Goal: Check status

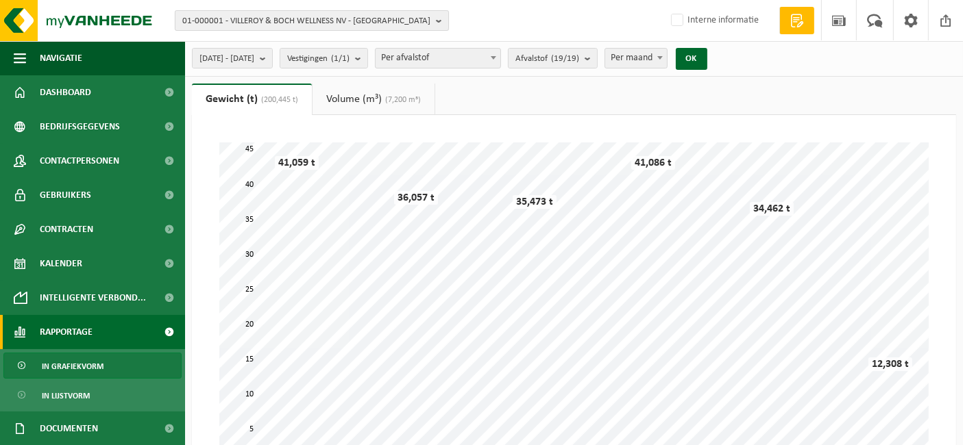
click at [221, 17] on span "01-000001 - VILLEROY & BOCH WELLNESS NV - ROESELARE" at bounding box center [306, 21] width 248 height 21
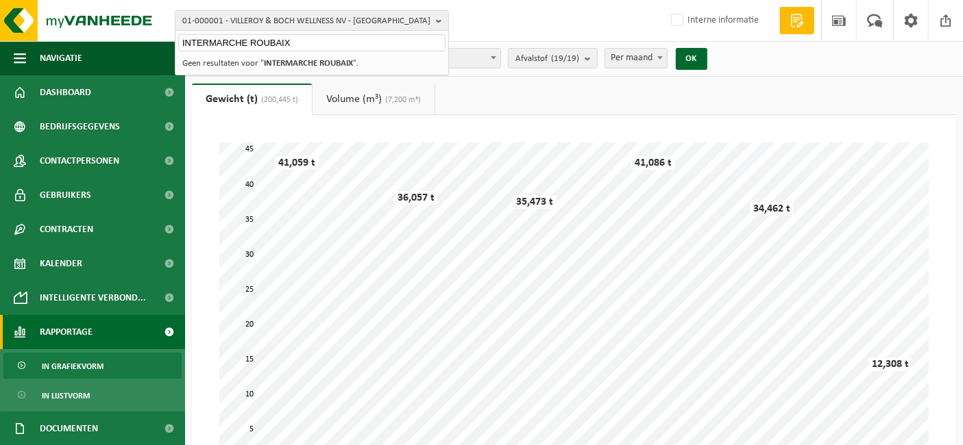
type input "INTERMARCHE ROUBAIX"
click at [274, 62] on strong "INTERMARCHE ROUBAIX" at bounding box center [308, 63] width 89 height 9
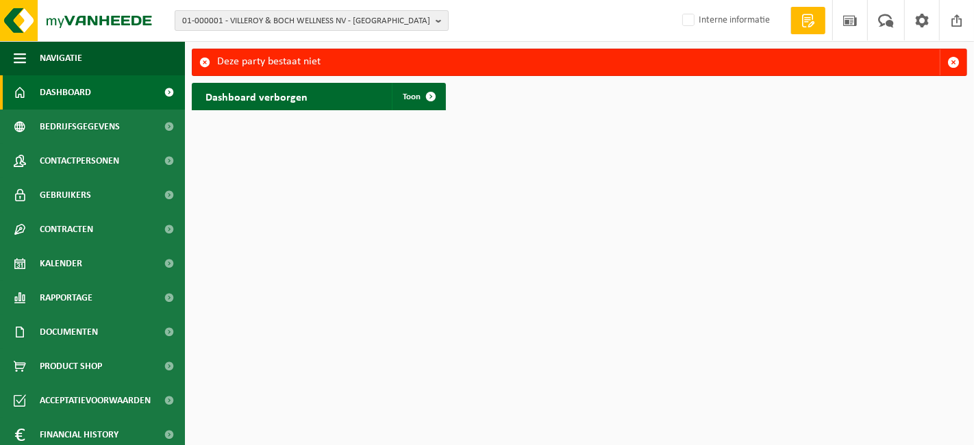
click at [277, 29] on span "01-000001 - VILLEROY & BOCH WELLNESS NV - ROESELARE" at bounding box center [306, 21] width 248 height 21
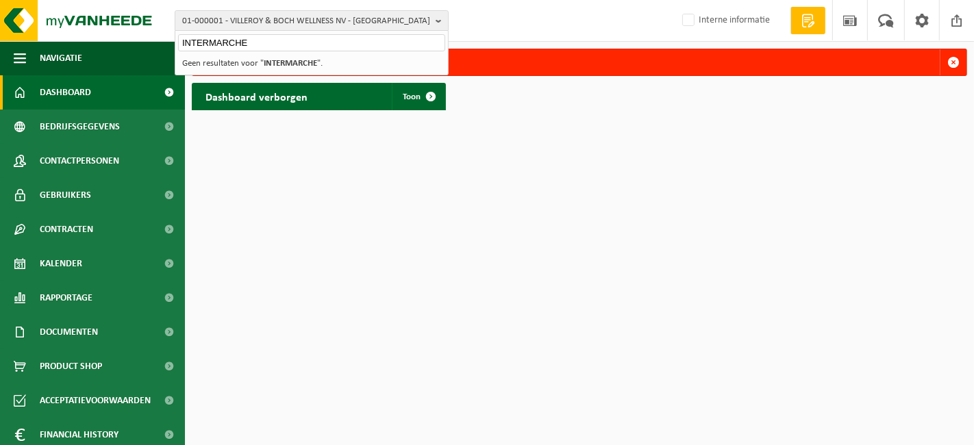
type input "INTERMARCHE"
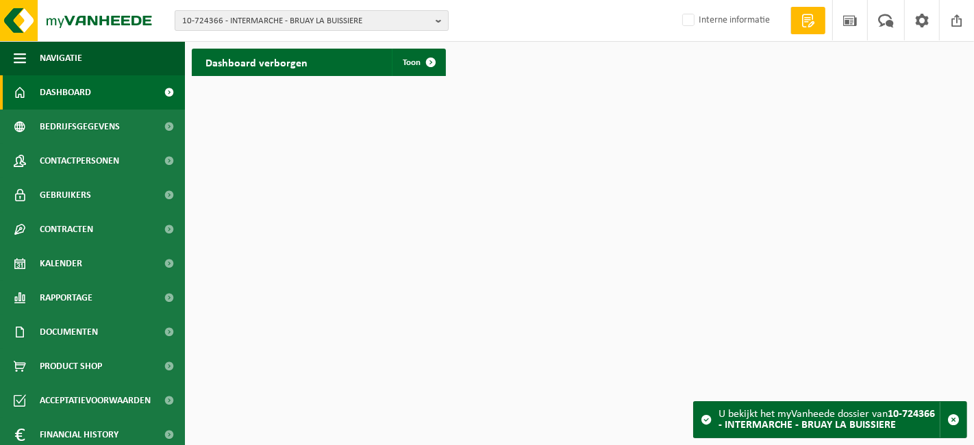
click at [336, 28] on span "10-724366 - INTERMARCHE - BRUAY LA BUISSIERE" at bounding box center [306, 21] width 248 height 21
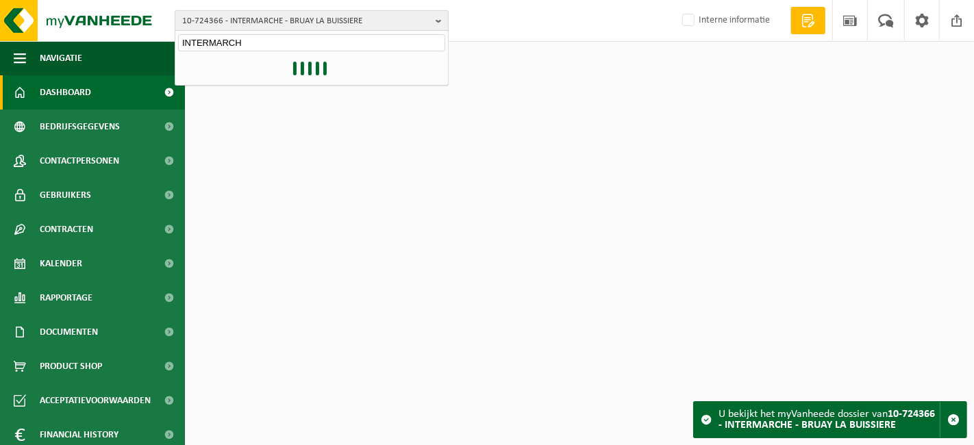
type input "INTERMARCHE"
